Goal: Information Seeking & Learning: Learn about a topic

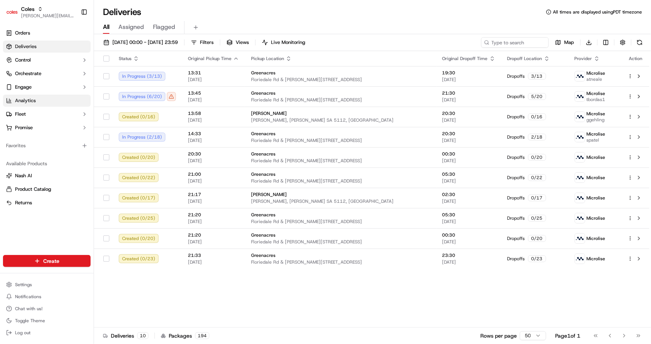
click at [36, 102] on link "Analytics" at bounding box center [47, 101] width 88 height 12
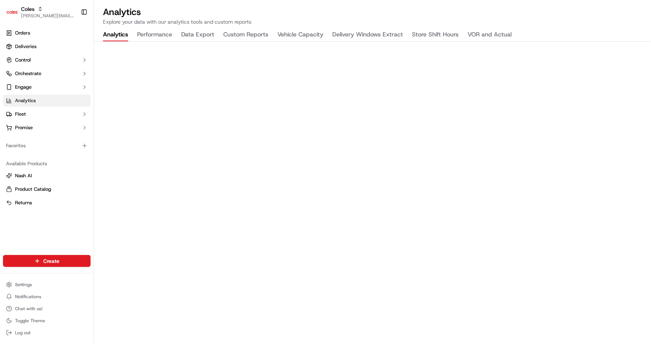
click at [307, 35] on button "Vehicle Capacity" at bounding box center [300, 35] width 46 height 13
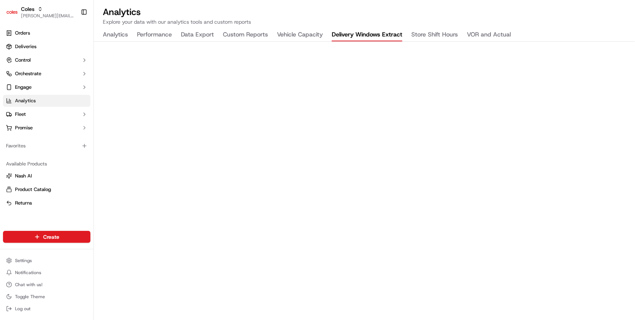
click at [371, 32] on button "Delivery Windows Extract" at bounding box center [367, 35] width 71 height 13
click at [471, 33] on button "VOR and Actual" at bounding box center [489, 35] width 44 height 13
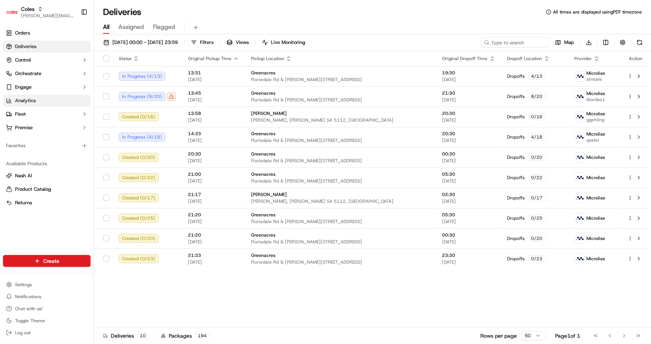
click at [54, 99] on link "Analytics" at bounding box center [47, 101] width 88 height 12
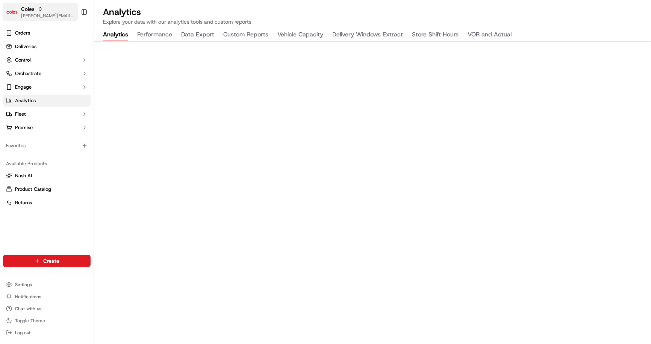
click at [39, 7] on icon "button" at bounding box center [40, 8] width 5 height 5
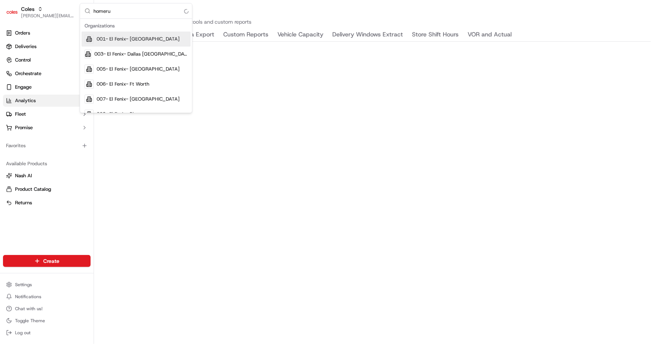
type input "homerun"
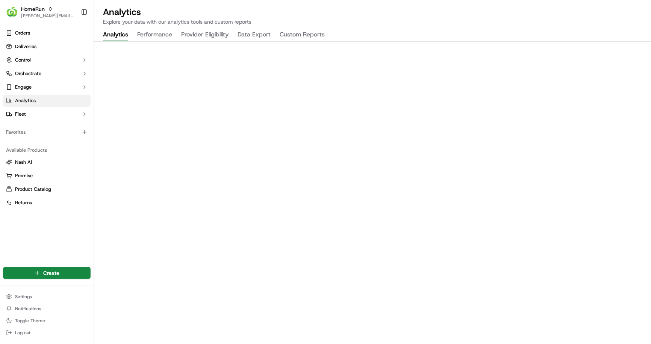
click at [416, 33] on div "Analytics Explore your data with our analytics tools and custom reports Analyti…" at bounding box center [372, 172] width 557 height 344
